Goal: Task Accomplishment & Management: Manage account settings

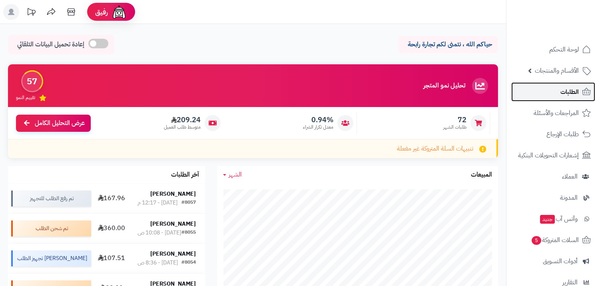
click at [541, 95] on link "الطلبات" at bounding box center [553, 91] width 84 height 19
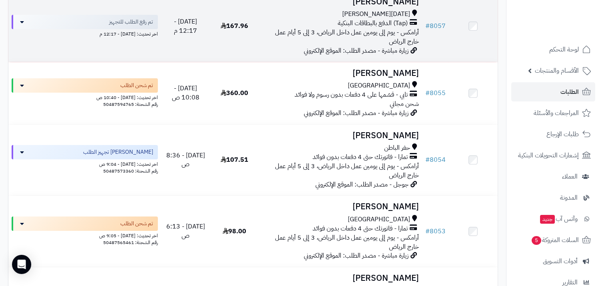
scroll to position [133, 0]
click at [439, 22] on link "# 8057" at bounding box center [436, 26] width 20 height 10
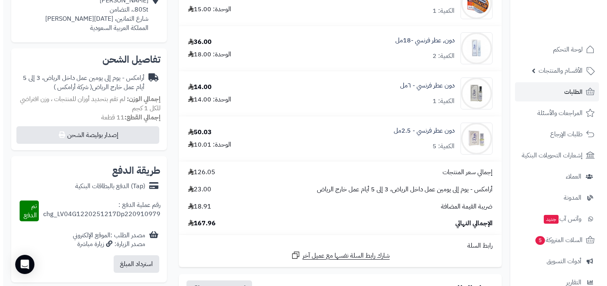
scroll to position [222, 0]
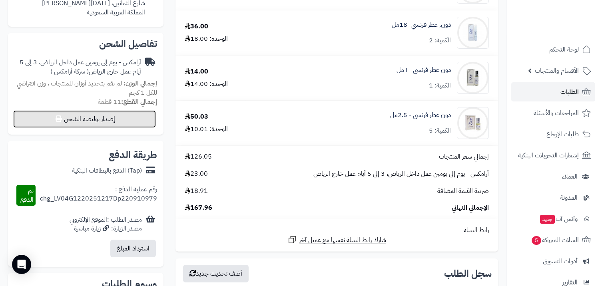
click at [116, 119] on button "إصدار بوليصة الشحن" at bounding box center [84, 119] width 143 height 18
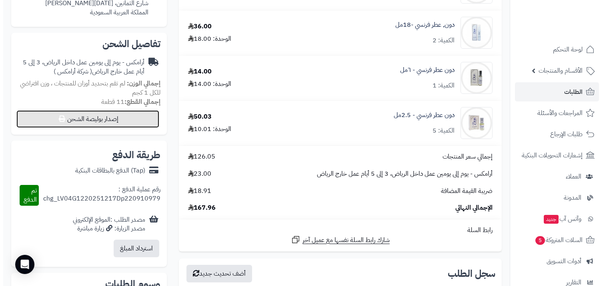
select select "******"
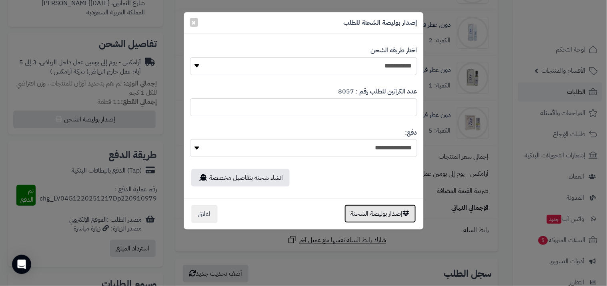
click at [369, 212] on button "إصدار بوليصة الشحنة" at bounding box center [380, 214] width 72 height 18
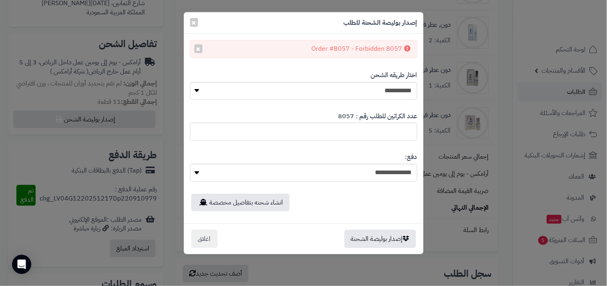
click at [327, 49] on div "Order #8057 - Forbidden 8057 ×" at bounding box center [303, 49] width 227 height 18
click at [263, 208] on link "انشاء شحنه بتفاصيل مخصصة" at bounding box center [240, 203] width 98 height 18
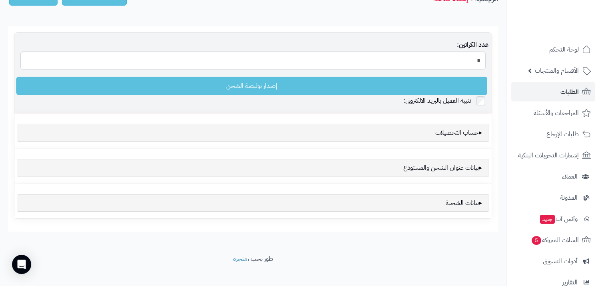
scroll to position [66, 0]
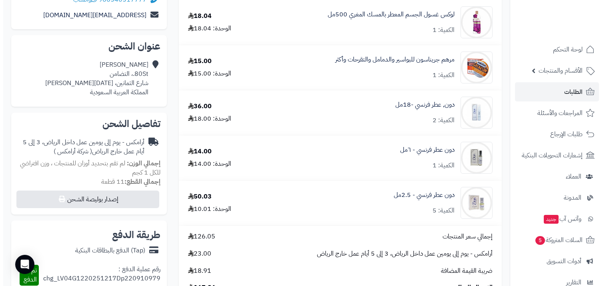
scroll to position [133, 0]
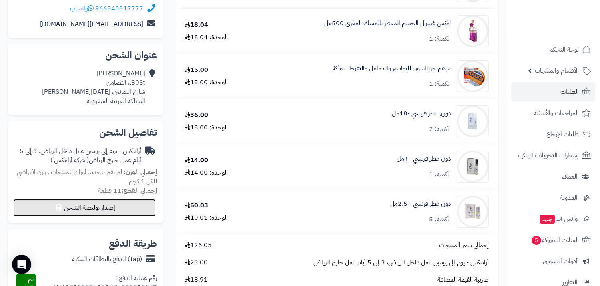
click at [90, 206] on button "إصدار بوليصة الشحن" at bounding box center [84, 208] width 143 height 18
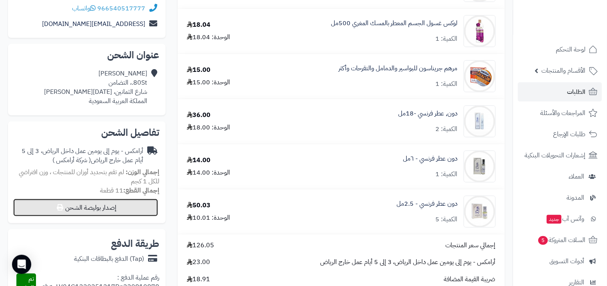
select select "******"
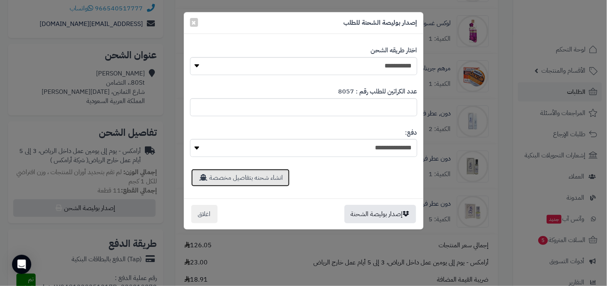
click at [251, 180] on link "انشاء شحنه بتفاصيل مخصصة" at bounding box center [240, 178] width 98 height 18
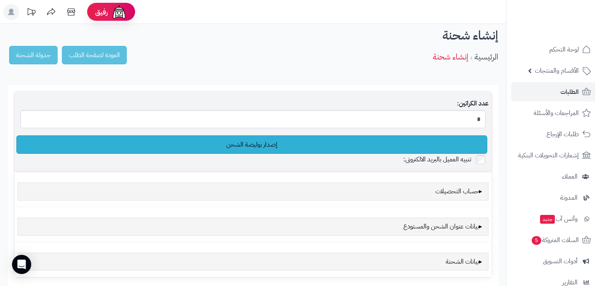
click at [249, 146] on link "إصدار بوليصة الشحن" at bounding box center [251, 145] width 471 height 18
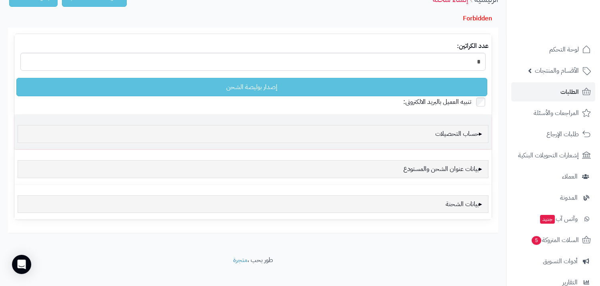
scroll to position [66, 0]
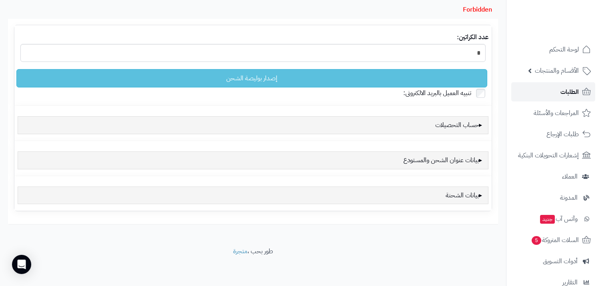
click at [542, 93] on link "الطلبات" at bounding box center [553, 91] width 84 height 19
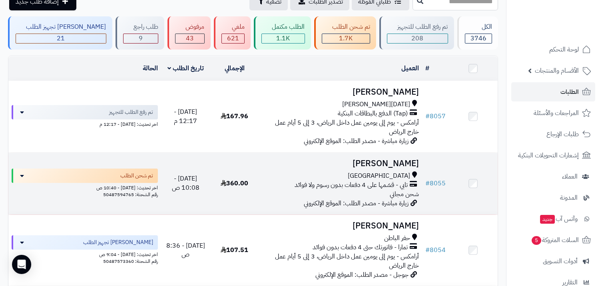
scroll to position [89, 0]
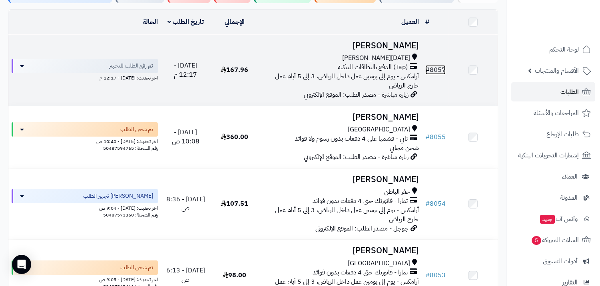
click at [441, 68] on link "# 8057" at bounding box center [436, 70] width 20 height 10
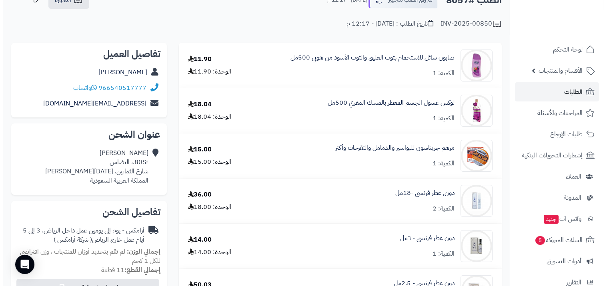
scroll to position [178, 0]
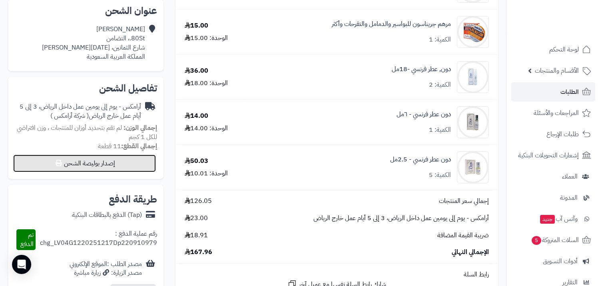
click at [74, 166] on button "إصدار بوليصة الشحن" at bounding box center [84, 164] width 143 height 18
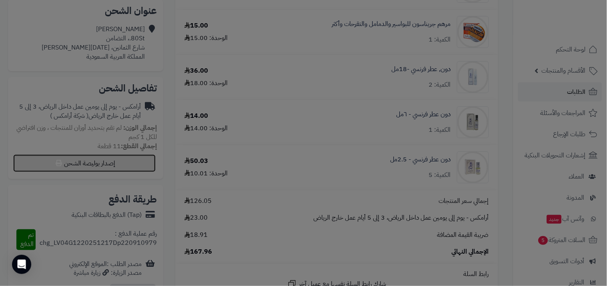
select select "******"
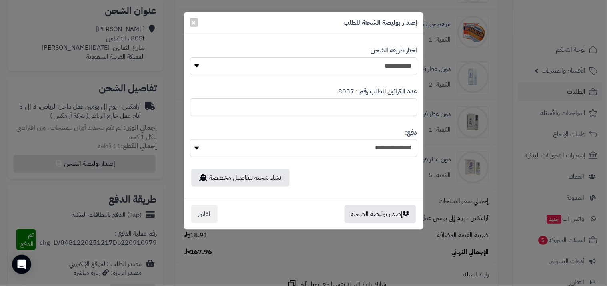
click at [371, 67] on select "**********" at bounding box center [303, 66] width 227 height 18
click at [345, 143] on select "**********" at bounding box center [303, 148] width 227 height 18
click at [370, 218] on button "إصدار بوليصة الشحنة" at bounding box center [380, 214] width 72 height 18
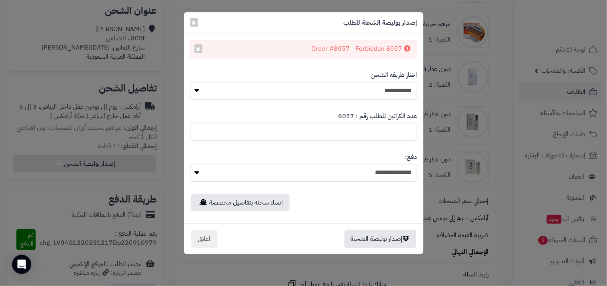
drag, startPoint x: 310, startPoint y: 47, endPoint x: 410, endPoint y: 40, distance: 100.2
click at [410, 40] on div "Order #8057 - Forbidden 8057 ×" at bounding box center [303, 49] width 227 height 18
click at [344, 68] on div "**********" at bounding box center [303, 85] width 227 height 41
click at [258, 205] on link "انشاء شحنه بتفاصيل مخصصة" at bounding box center [240, 203] width 98 height 18
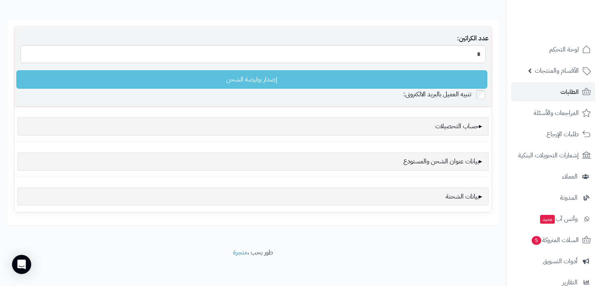
scroll to position [66, 0]
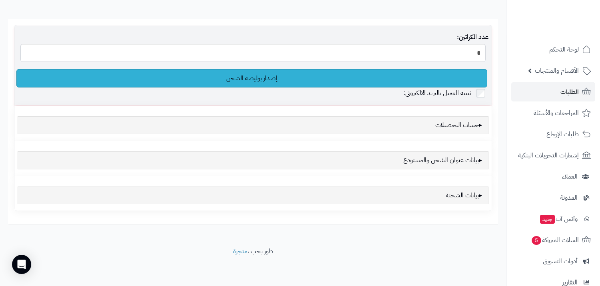
click at [260, 73] on link "إصدار بوليصة الشحن" at bounding box center [251, 78] width 471 height 18
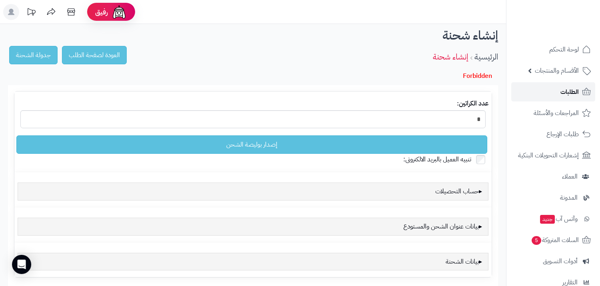
click at [557, 90] on link "الطلبات" at bounding box center [553, 91] width 84 height 19
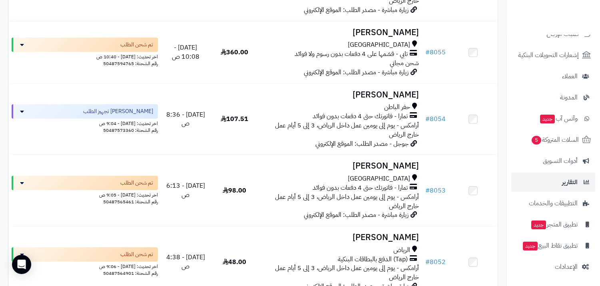
scroll to position [222, 0]
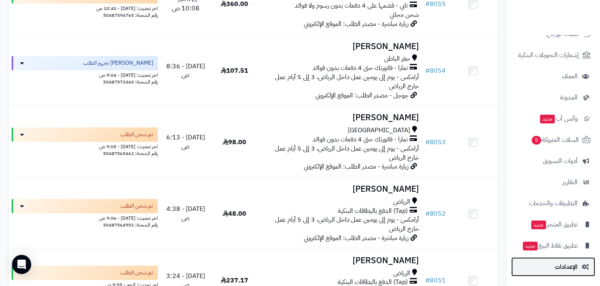
click at [566, 260] on link "الإعدادات" at bounding box center [553, 267] width 84 height 19
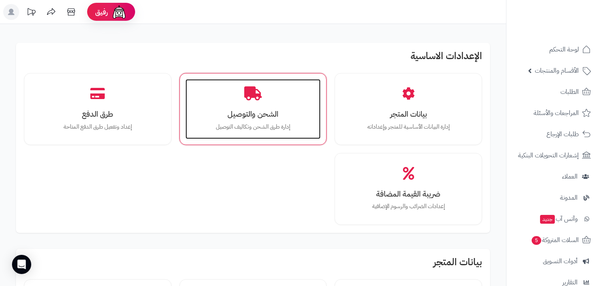
click at [259, 110] on h3 "الشحن والتوصيل" at bounding box center [254, 114] width 120 height 8
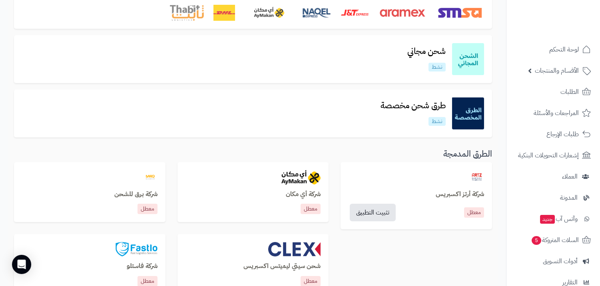
scroll to position [133, 0]
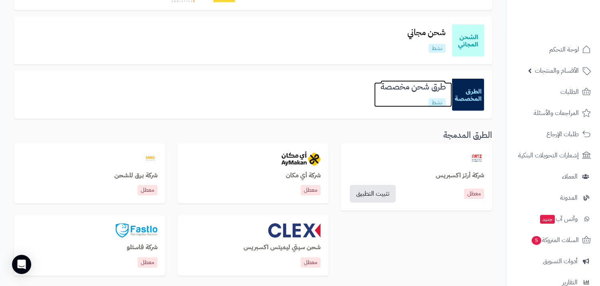
click at [411, 88] on h3 "طرق شحن مخصصة" at bounding box center [413, 86] width 78 height 9
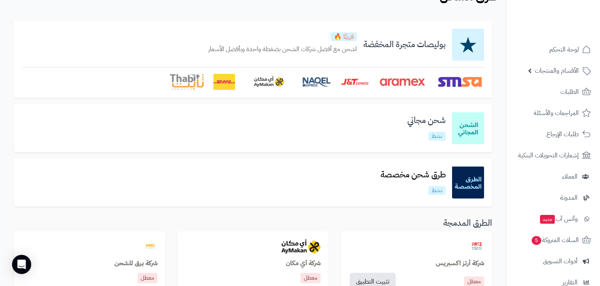
scroll to position [44, 0]
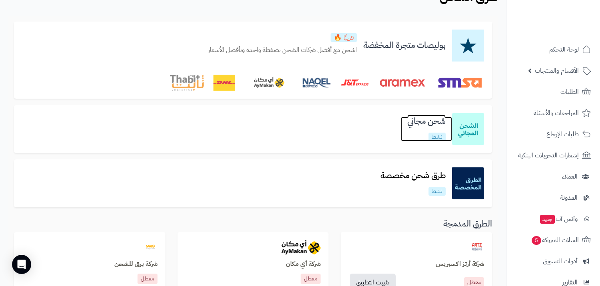
click at [431, 120] on h3 "شحن مجاني" at bounding box center [426, 121] width 51 height 9
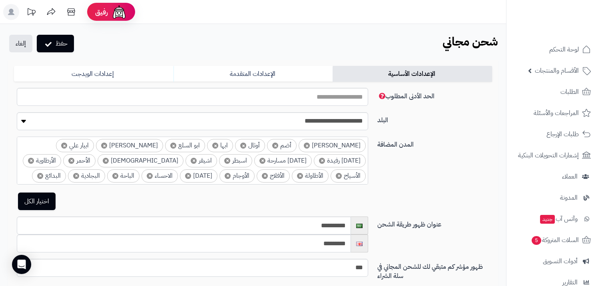
select select
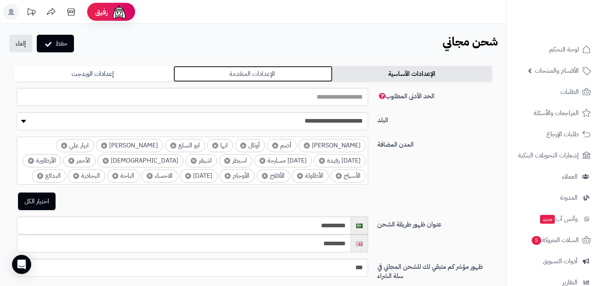
click at [261, 78] on link "الإعدادات المتقدمة" at bounding box center [254, 74] width 160 height 16
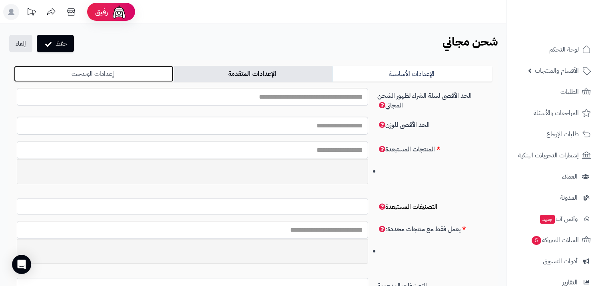
click at [103, 71] on link "إعدادات الويدجت" at bounding box center [94, 74] width 160 height 16
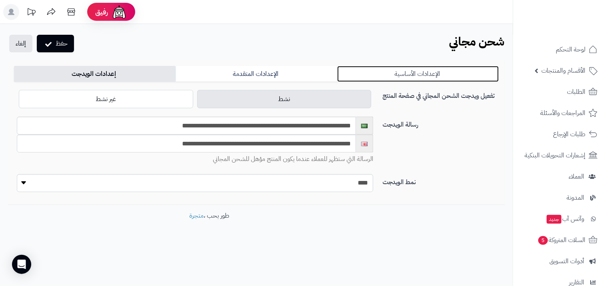
click at [429, 73] on link "الإعدادات الأساسية" at bounding box center [418, 74] width 162 height 16
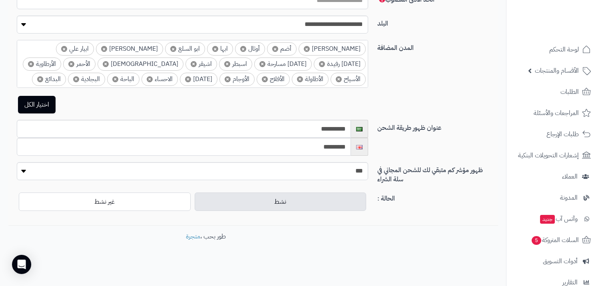
scroll to position [98, 0]
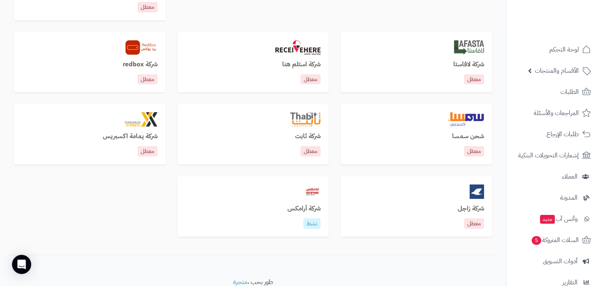
scroll to position [564, 0]
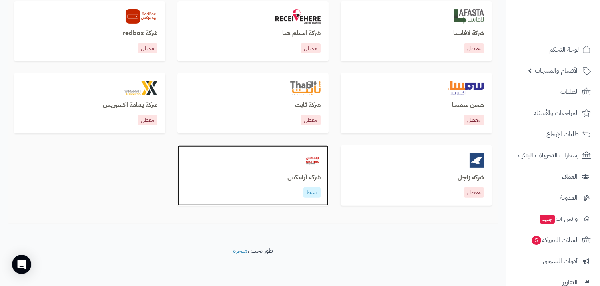
click at [310, 165] on img at bounding box center [312, 161] width 17 height 14
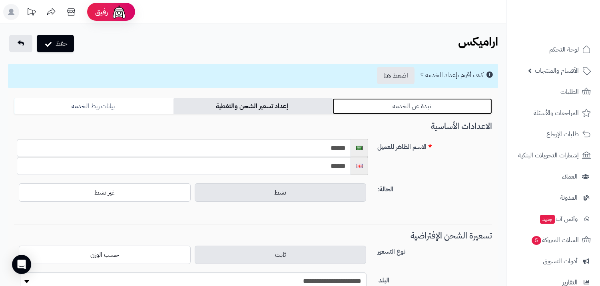
click at [391, 106] on link "نبذة عن الخدمة" at bounding box center [413, 106] width 160 height 16
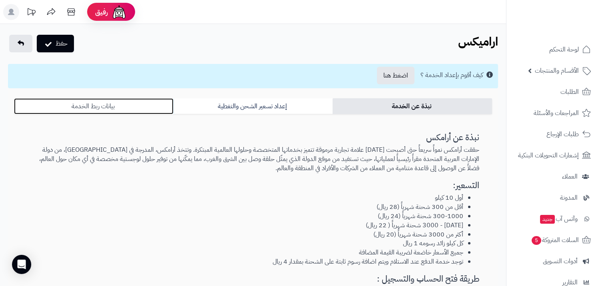
click at [154, 103] on link "بيانات ربط الخدمة" at bounding box center [94, 106] width 160 height 16
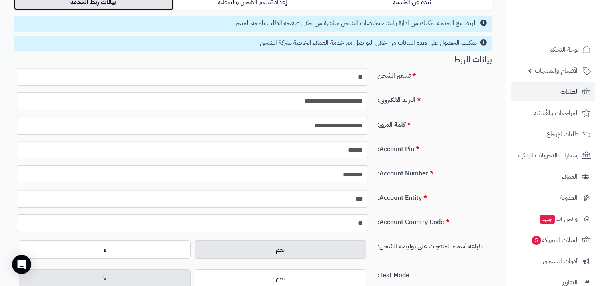
scroll to position [89, 0]
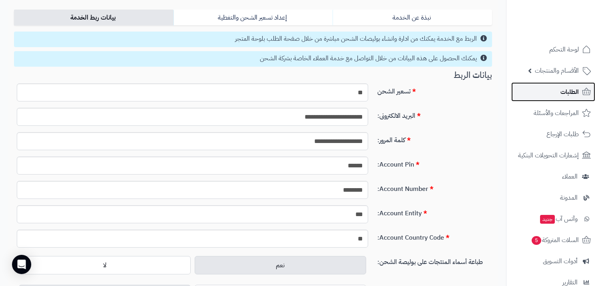
click at [534, 96] on link "الطلبات" at bounding box center [553, 91] width 84 height 19
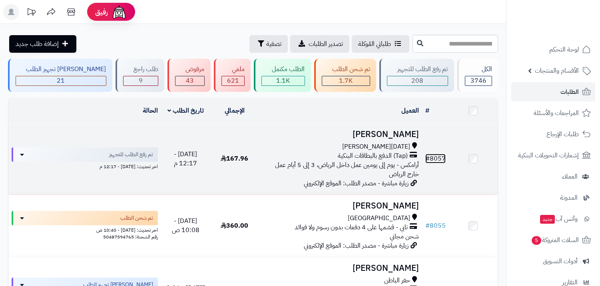
click at [445, 154] on link "# 8057" at bounding box center [436, 159] width 20 height 10
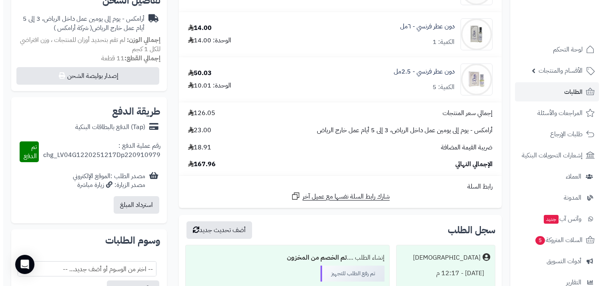
scroll to position [266, 0]
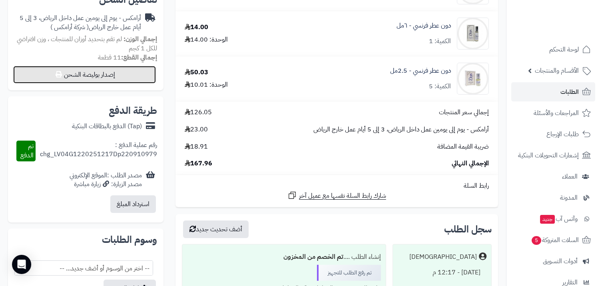
click at [116, 75] on button "إصدار بوليصة الشحن" at bounding box center [84, 75] width 143 height 18
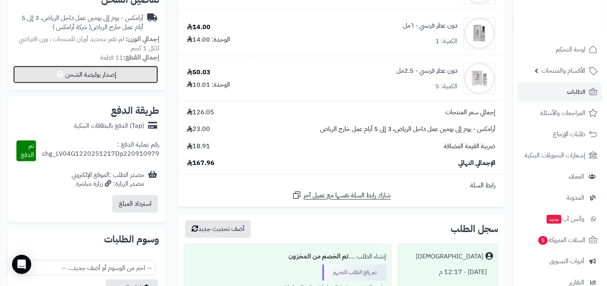
select select "******"
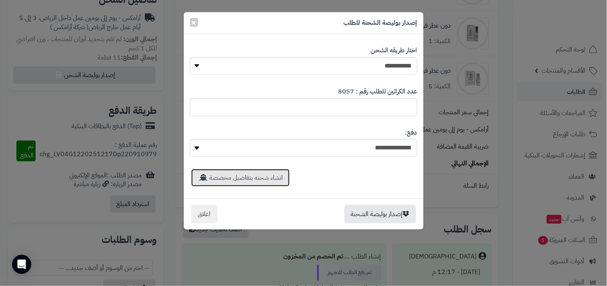
click at [246, 179] on link "انشاء شحنه بتفاصيل مخصصة" at bounding box center [240, 178] width 98 height 18
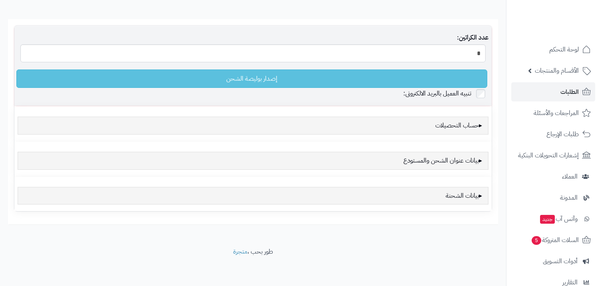
scroll to position [66, 0]
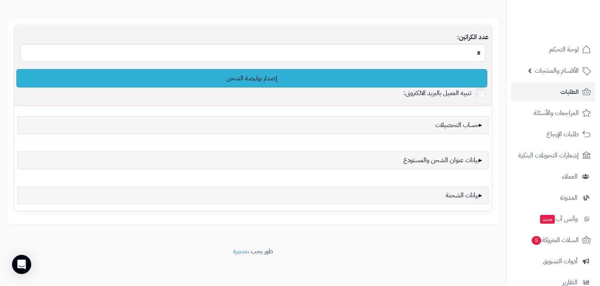
click at [297, 76] on link "إصدار بوليصة الشحن" at bounding box center [251, 78] width 471 height 18
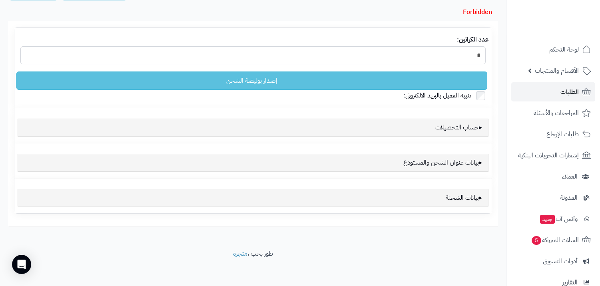
scroll to position [66, 0]
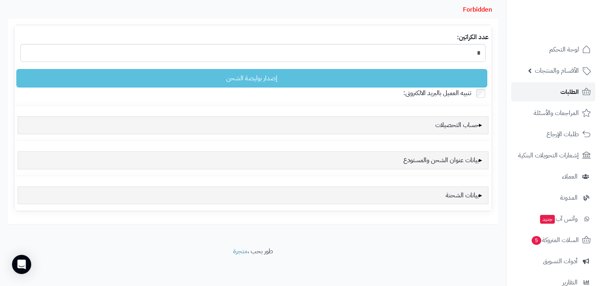
click at [553, 95] on link "الطلبات" at bounding box center [553, 91] width 84 height 19
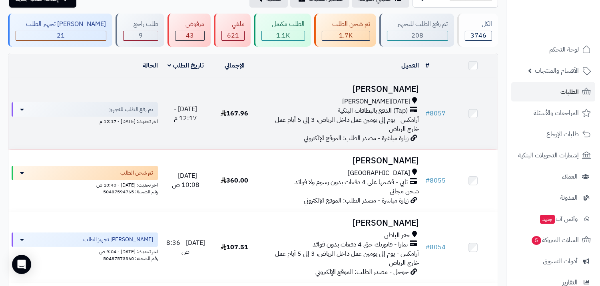
scroll to position [44, 0]
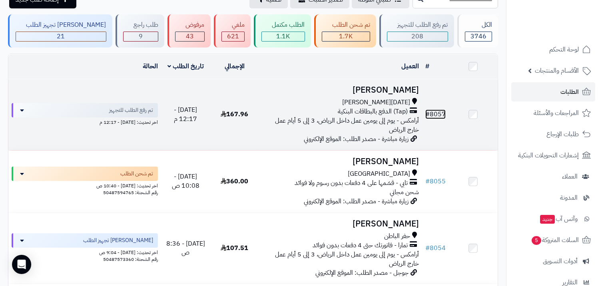
click at [434, 111] on link "# 8057" at bounding box center [436, 115] width 20 height 10
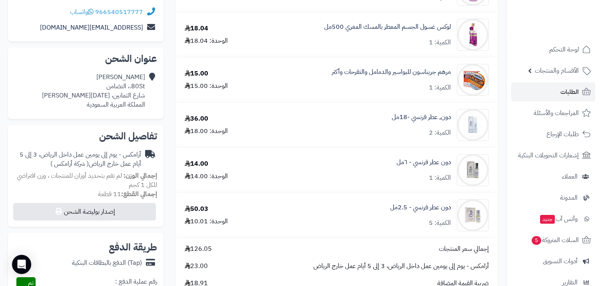
scroll to position [133, 0]
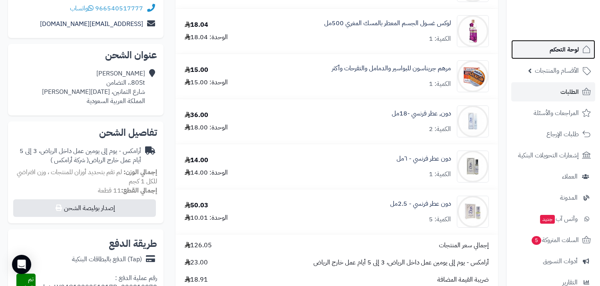
click at [550, 46] on span "لوحة التحكم" at bounding box center [564, 49] width 29 height 11
